Goal: Task Accomplishment & Management: Manage account settings

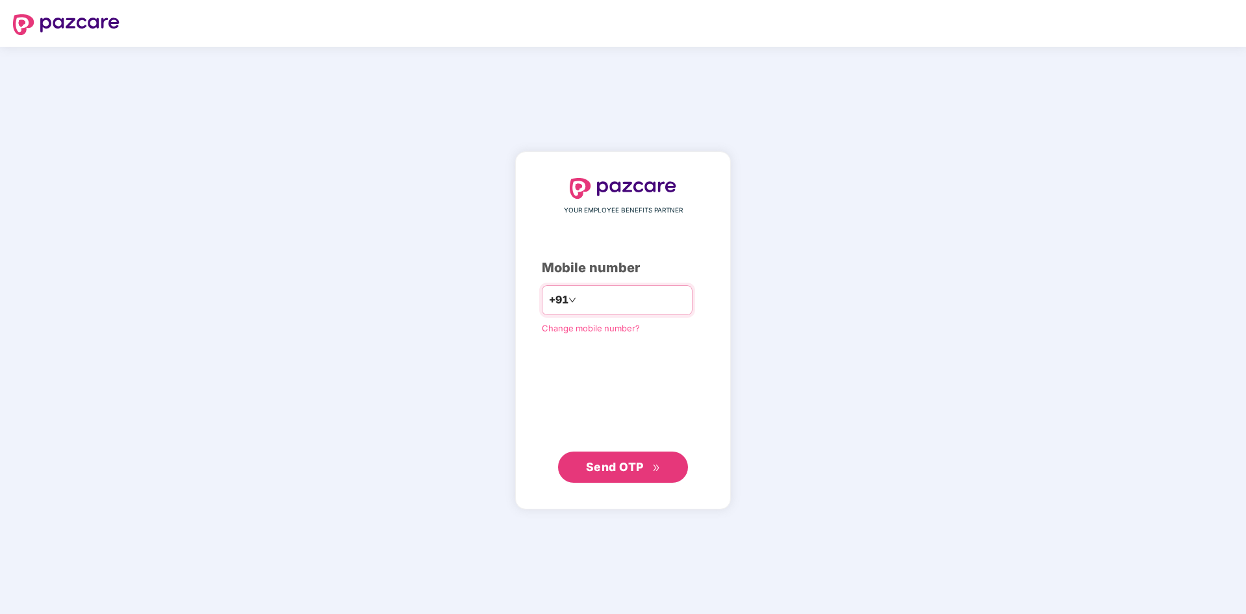
click at [611, 306] on input "number" at bounding box center [632, 300] width 107 height 21
type input "**********"
click at [590, 481] on button "Send OTP" at bounding box center [623, 466] width 130 height 31
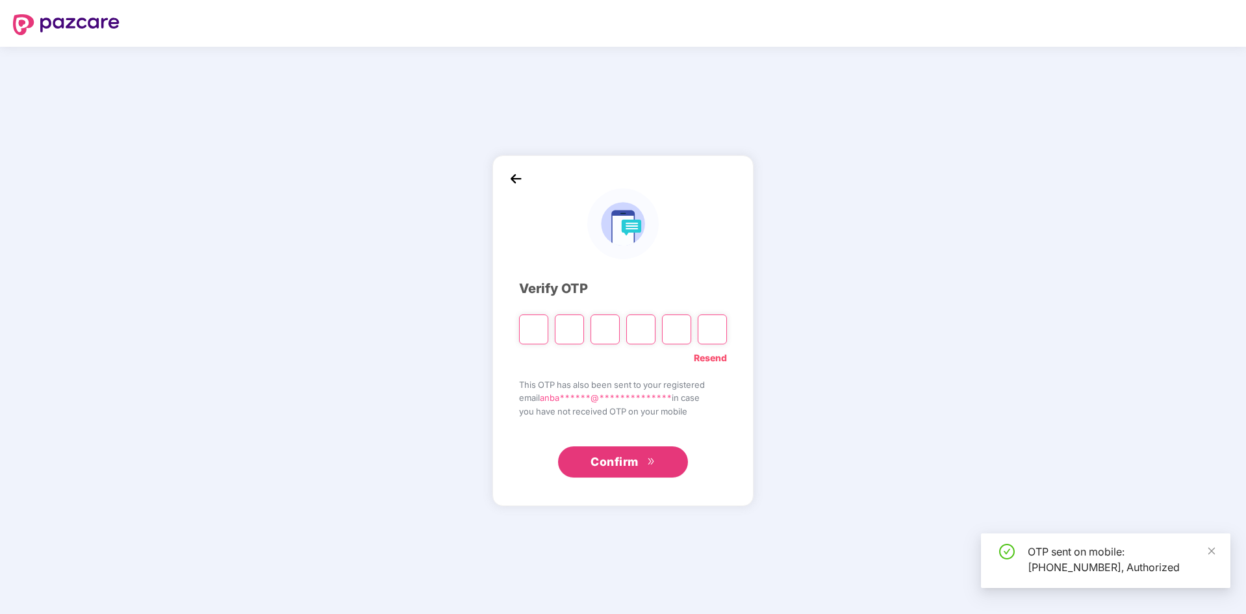
click at [522, 327] on input "Please enter verification code. Digit 1" at bounding box center [533, 329] width 29 height 30
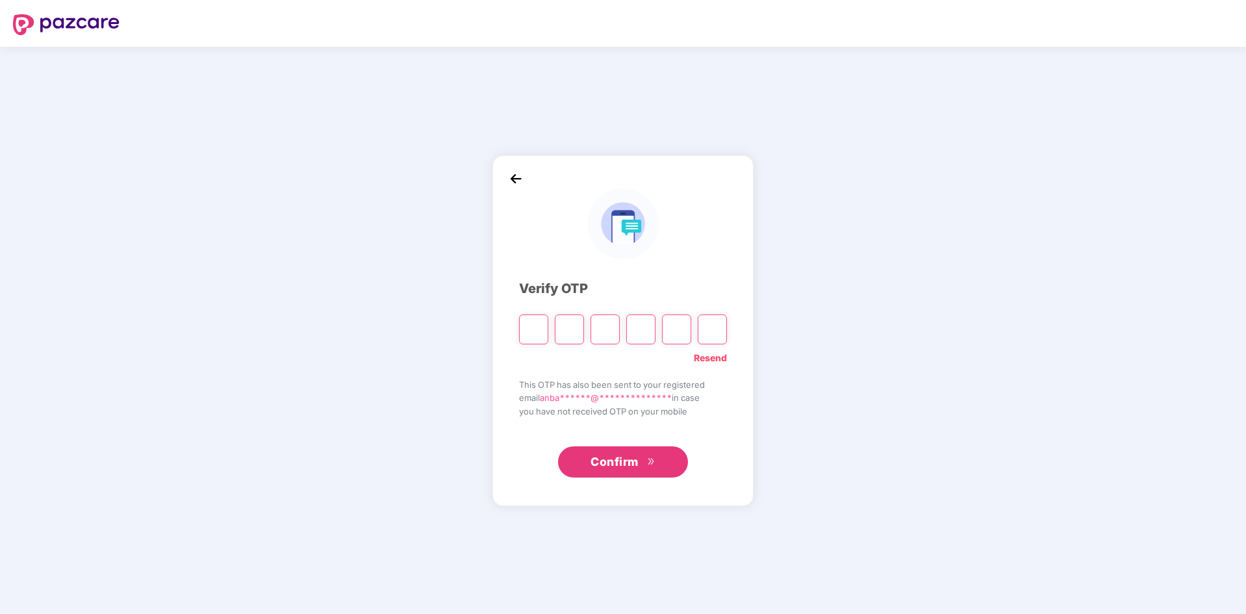
click at [535, 333] on input "Please enter verification code. Digit 1" at bounding box center [533, 329] width 29 height 30
type input "*"
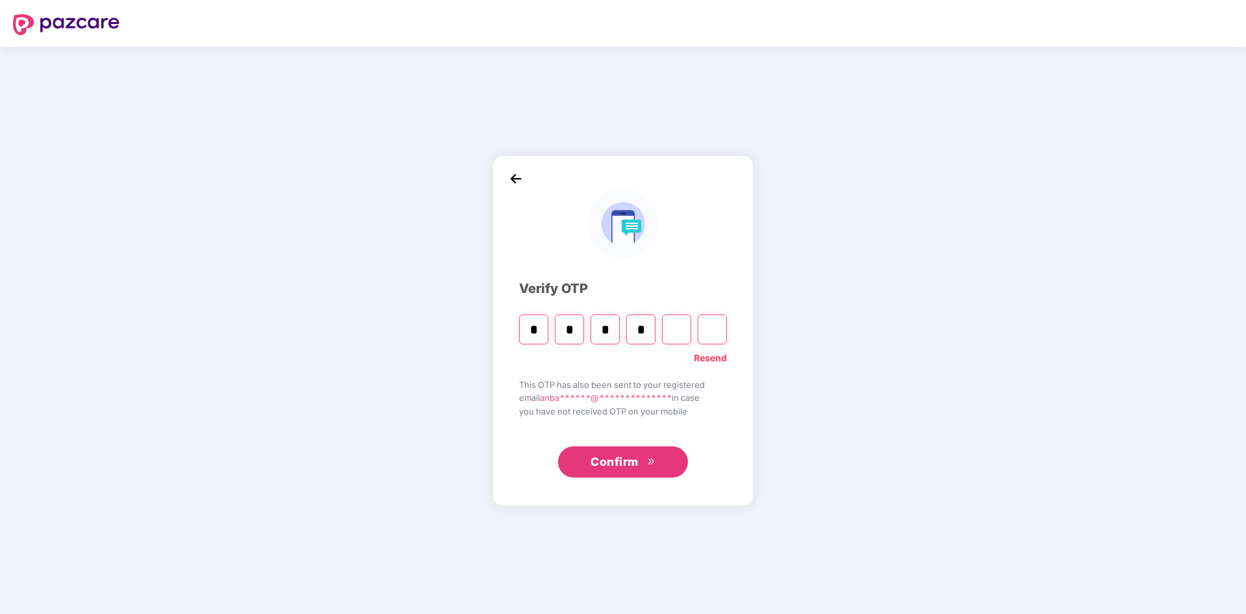
type input "*"
